Goal: Information Seeking & Learning: Check status

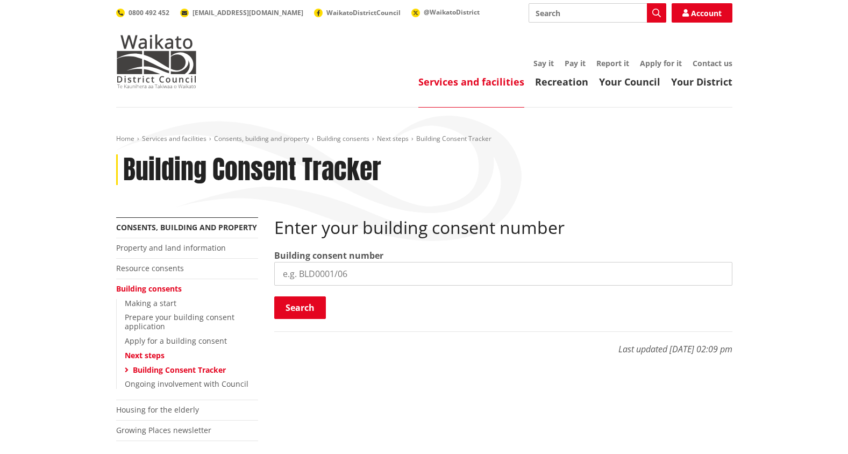
click at [355, 280] on input "search" at bounding box center [503, 274] width 458 height 24
type input "BLD0082/26"
click at [297, 315] on button "Search" at bounding box center [300, 307] width 52 height 23
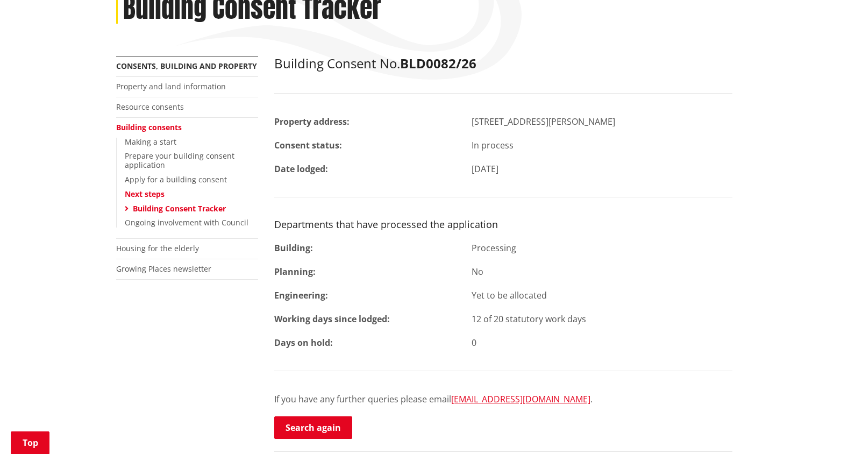
scroll to position [108, 0]
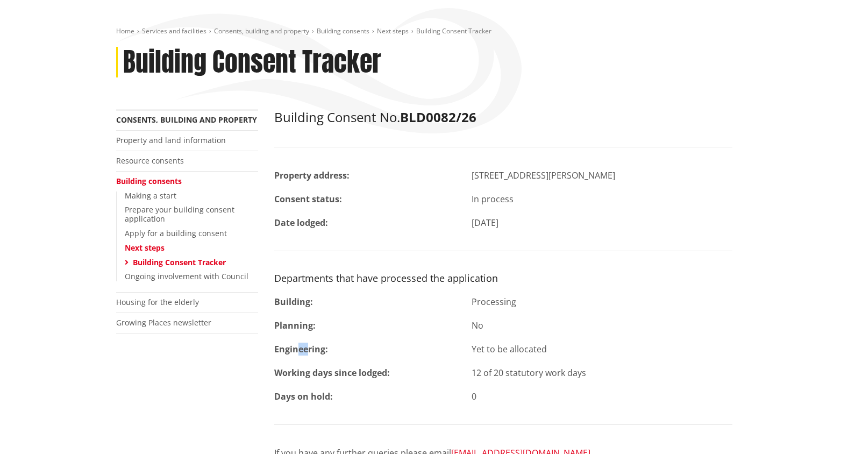
drag, startPoint x: 296, startPoint y: 351, endPoint x: 305, endPoint y: 354, distance: 10.2
click at [305, 354] on strong "Engineering:" at bounding box center [301, 349] width 54 height 12
drag, startPoint x: 305, startPoint y: 354, endPoint x: 380, endPoint y: 317, distance: 83.0
click at [380, 317] on div "Building Consent No. BLD0082/26 Property address: 498 Lyons Road MANGATAWHIRI C…" at bounding box center [503, 302] width 458 height 384
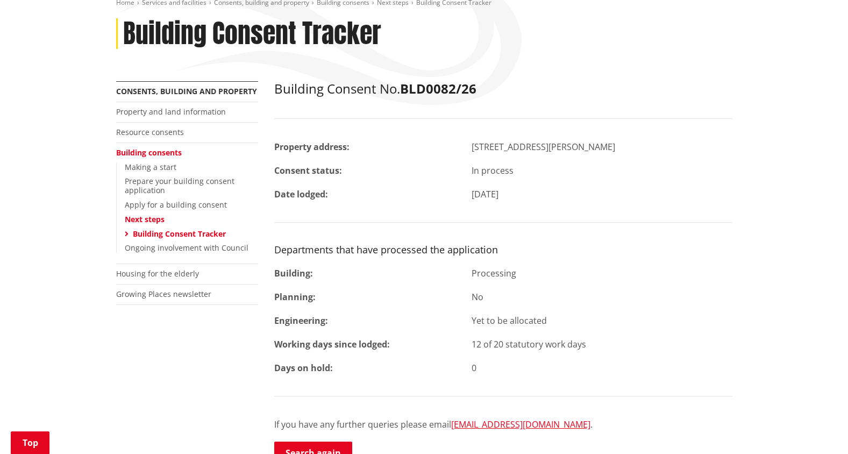
scroll to position [161, 0]
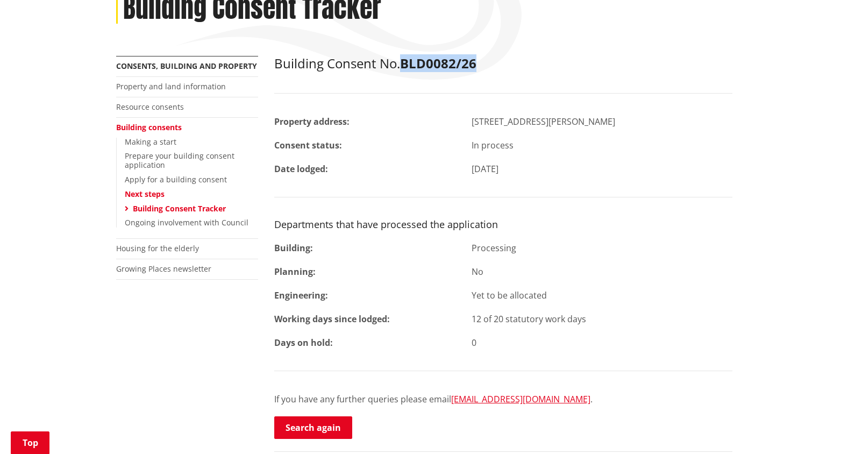
drag, startPoint x: 404, startPoint y: 63, endPoint x: 481, endPoint y: 66, distance: 77.5
click at [481, 66] on h2 "Building Consent No. BLD0082/26" at bounding box center [503, 64] width 458 height 16
click at [604, 97] on div "Building Consent No. BLD0082/26 Property address: 498 Lyons Road MANGATAWHIRI C…" at bounding box center [503, 248] width 458 height 384
click at [541, 80] on div "Building Consent No. BLD0082/26 Property address: 498 Lyons Road MANGATAWHIRI C…" at bounding box center [503, 248] width 458 height 384
drag, startPoint x: 274, startPoint y: 60, endPoint x: 396, endPoint y: 68, distance: 122.3
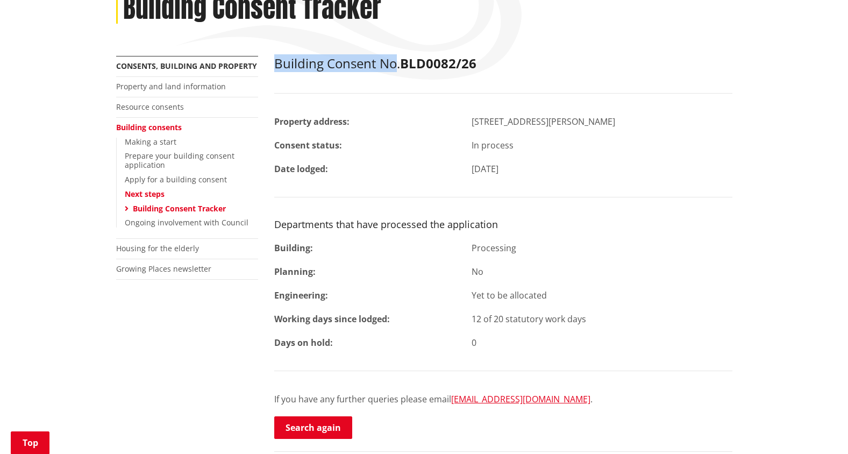
click at [396, 68] on h2 "Building Consent No. BLD0082/26" at bounding box center [503, 64] width 458 height 16
drag, startPoint x: 396, startPoint y: 68, endPoint x: 409, endPoint y: 107, distance: 40.8
click at [409, 107] on div "Building Consent No. BLD0082/26 Property address: 498 Lyons Road MANGATAWHIRI C…" at bounding box center [503, 248] width 458 height 384
drag, startPoint x: 275, startPoint y: 64, endPoint x: 518, endPoint y: 72, distance: 242.7
click at [518, 72] on div "Building Consent No. BLD0082/26 Property address: 498 Lyons Road MANGATAWHIRI C…" at bounding box center [503, 248] width 458 height 384
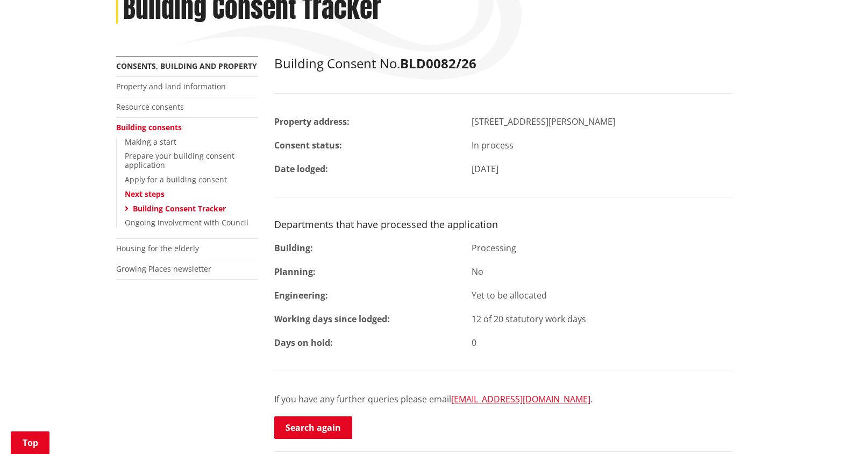
drag, startPoint x: 518, startPoint y: 72, endPoint x: 598, endPoint y: 80, distance: 80.6
click at [608, 83] on div "Building Consent No. BLD0082/26 Property address: 498 Lyons Road MANGATAWHIRI C…" at bounding box center [503, 248] width 458 height 384
